Goal: Task Accomplishment & Management: Manage account settings

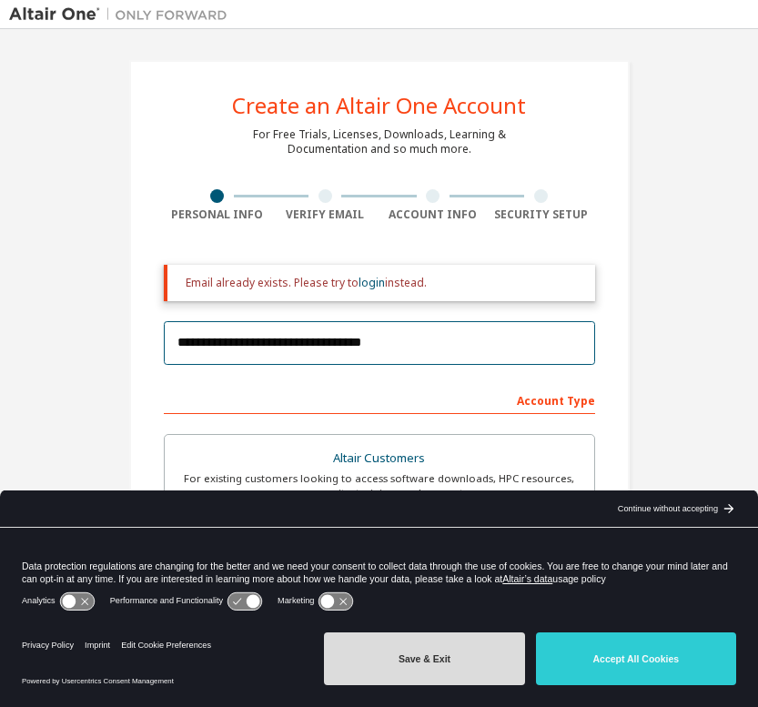
type input "**********"
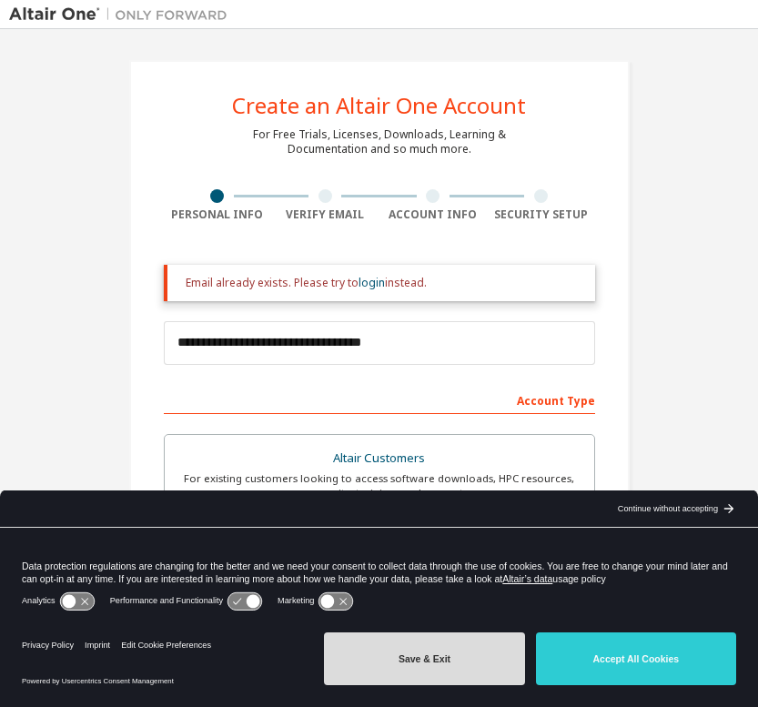
click at [447, 663] on button "Save & Exit" at bounding box center [424, 658] width 200 height 53
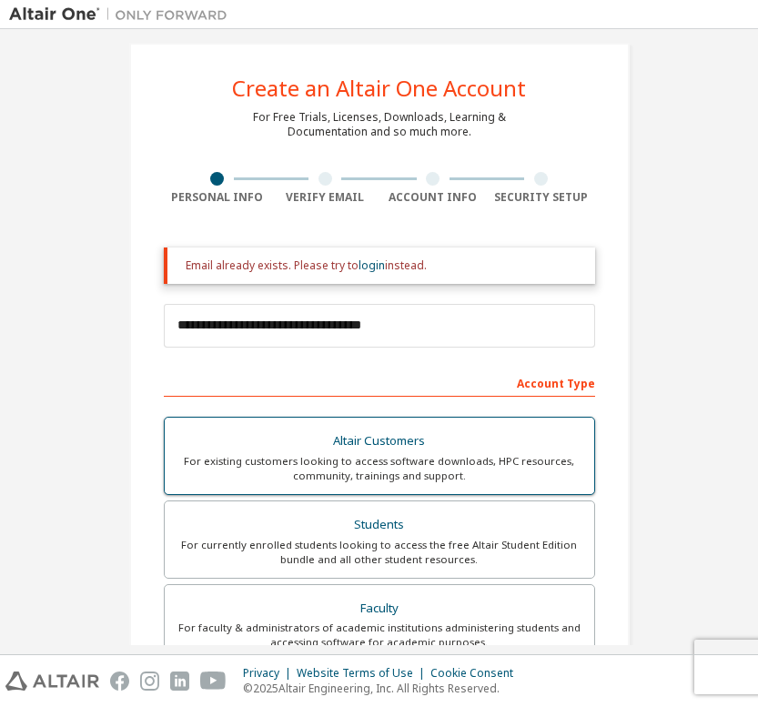
scroll to position [19, 0]
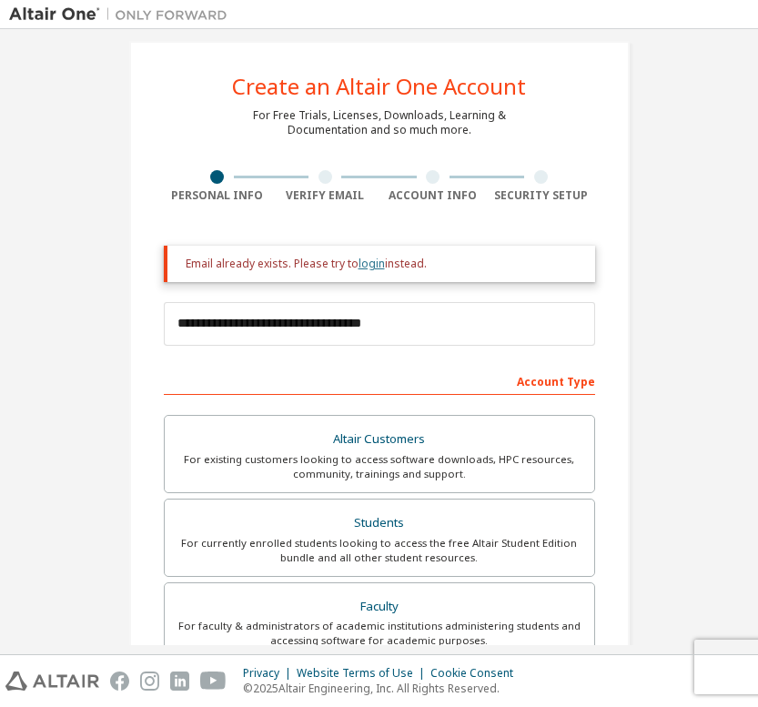
click at [368, 262] on link "login" at bounding box center [372, 263] width 26 height 15
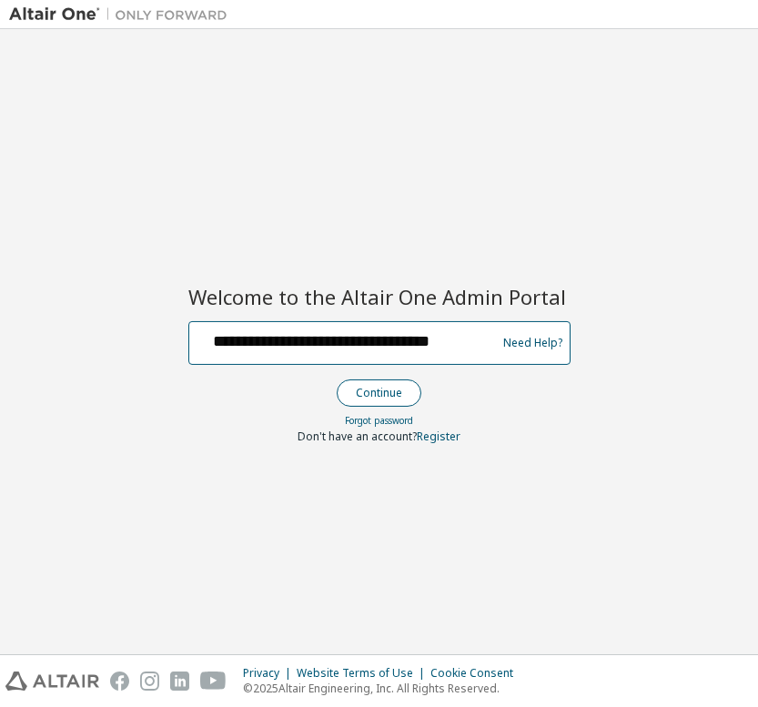
type input "**********"
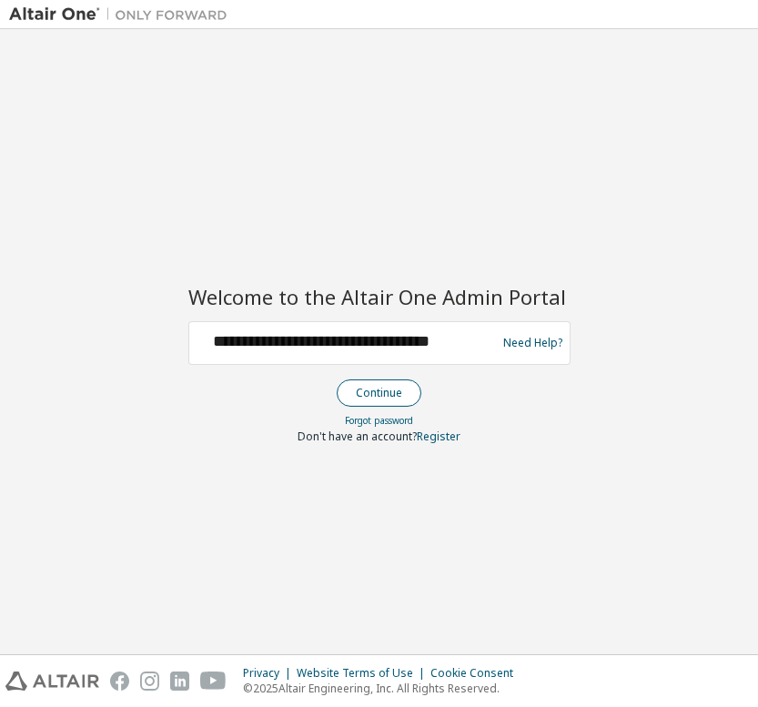
click at [366, 392] on button "Continue" at bounding box center [379, 392] width 85 height 27
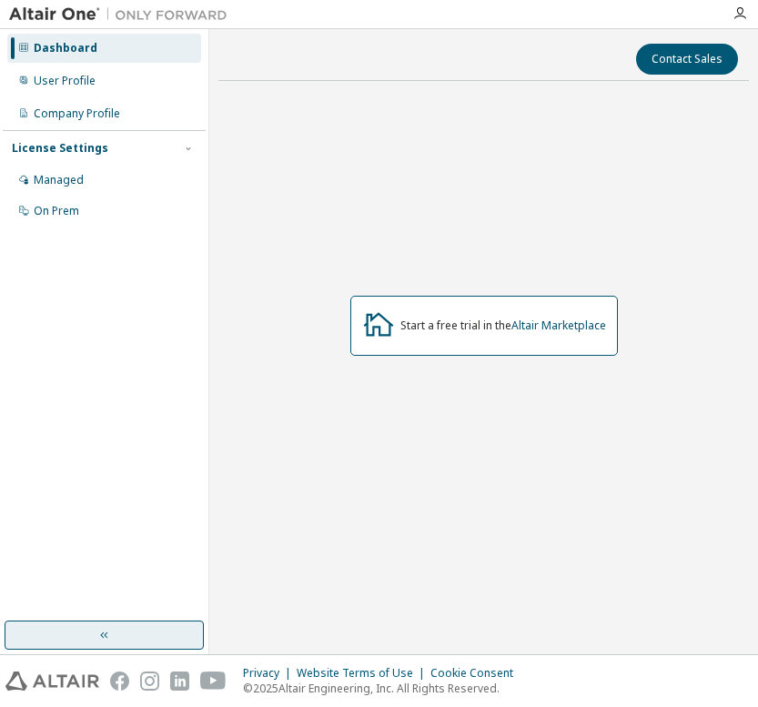
click at [109, 641] on icon "button" at bounding box center [104, 635] width 15 height 15
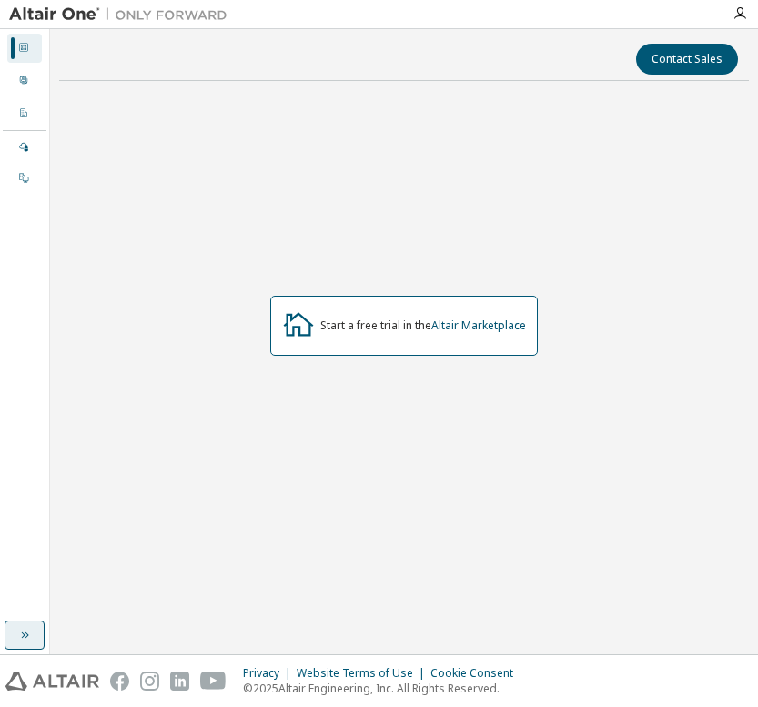
click at [31, 631] on icon "button" at bounding box center [24, 635] width 15 height 15
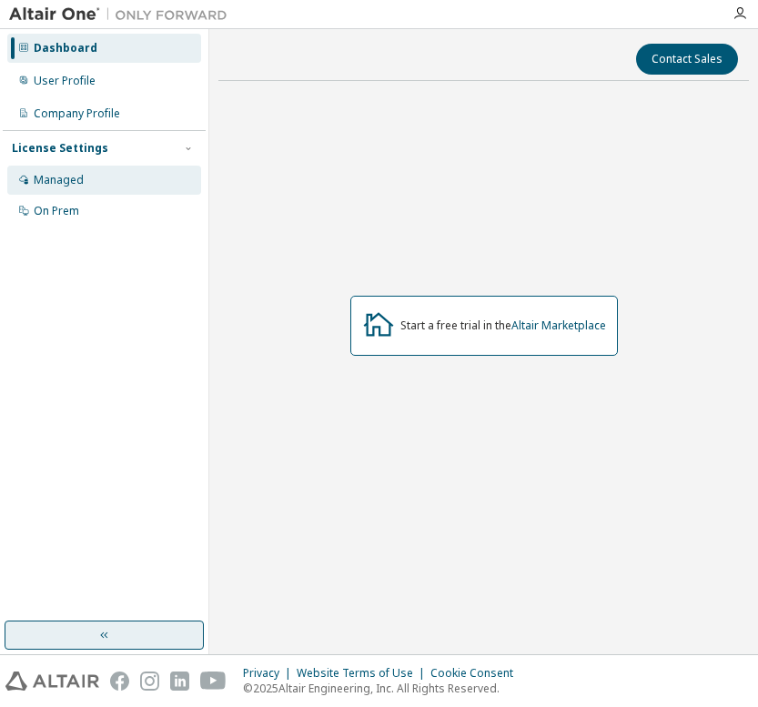
click at [70, 171] on div "Managed" at bounding box center [104, 180] width 194 height 29
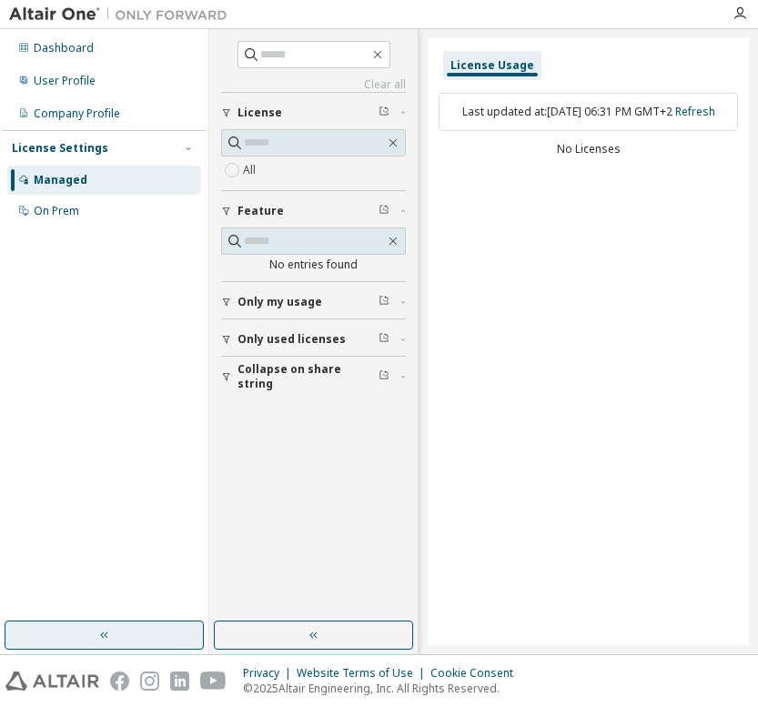
click at [118, 240] on div "Dashboard User Profile Company Profile License Settings Managed On Prem" at bounding box center [104, 325] width 203 height 587
click at [126, 211] on div "On Prem" at bounding box center [104, 211] width 194 height 29
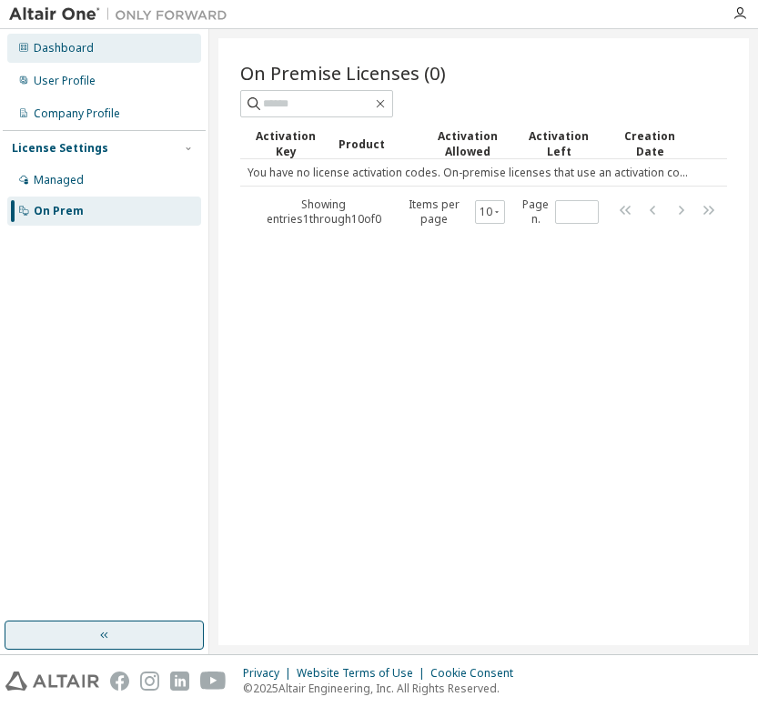
click at [110, 52] on div "Dashboard" at bounding box center [104, 48] width 194 height 29
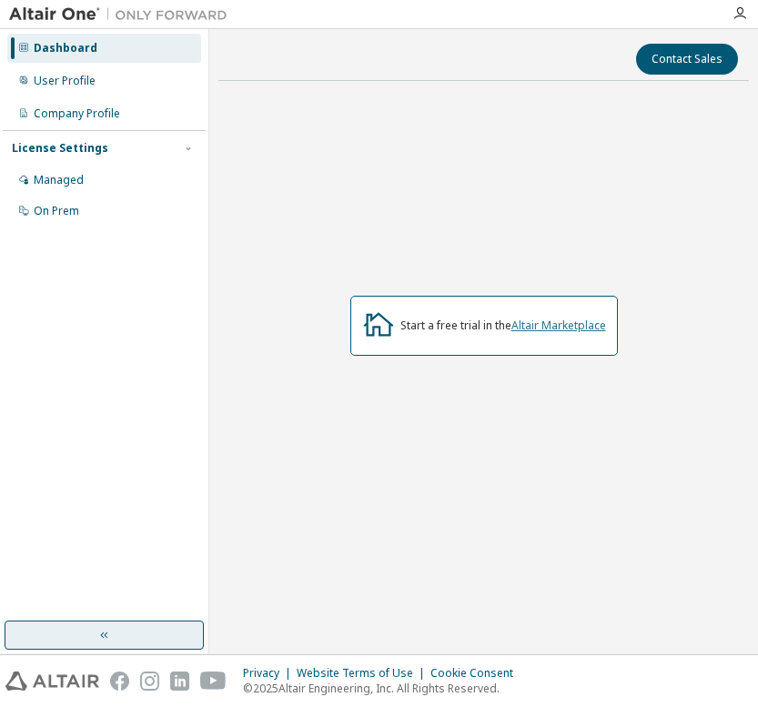
click at [557, 328] on link "Altair Marketplace" at bounding box center [558, 325] width 95 height 15
